Goal: Task Accomplishment & Management: Manage account settings

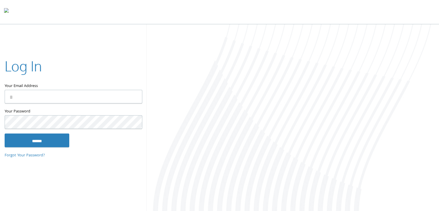
type input "**********"
click at [38, 137] on input "******" at bounding box center [37, 140] width 65 height 14
type input "**********"
click at [42, 140] on input "******" at bounding box center [37, 140] width 65 height 14
